Goal: Find specific page/section: Find specific page/section

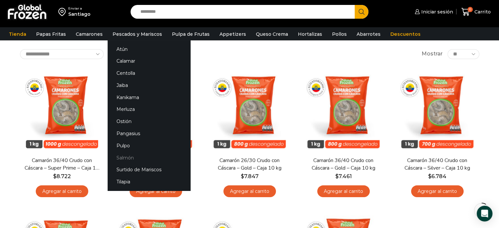
click at [125, 158] on link "Salmón" at bounding box center [149, 158] width 83 height 12
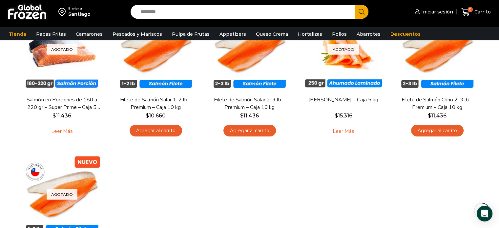
scroll to position [66, 0]
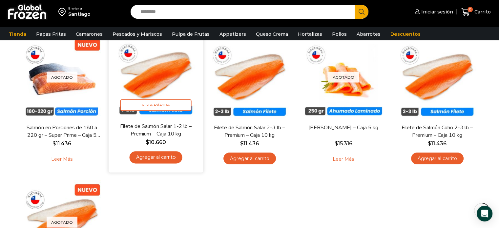
click at [162, 90] on img at bounding box center [156, 75] width 85 height 85
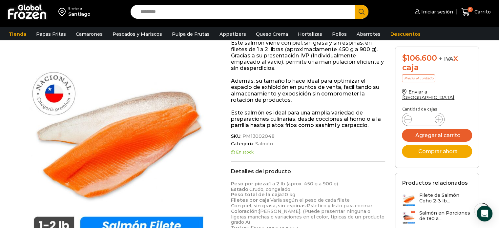
scroll to position [197, 0]
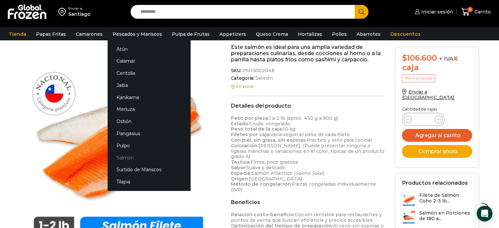
click at [125, 158] on link "Salmón" at bounding box center [149, 158] width 83 height 12
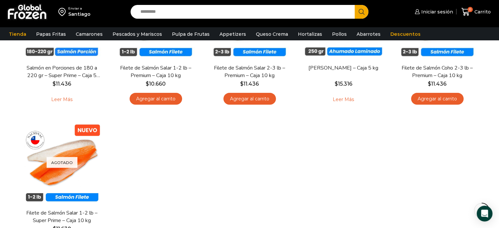
scroll to position [98, 0]
